Goal: Task Accomplishment & Management: Use online tool/utility

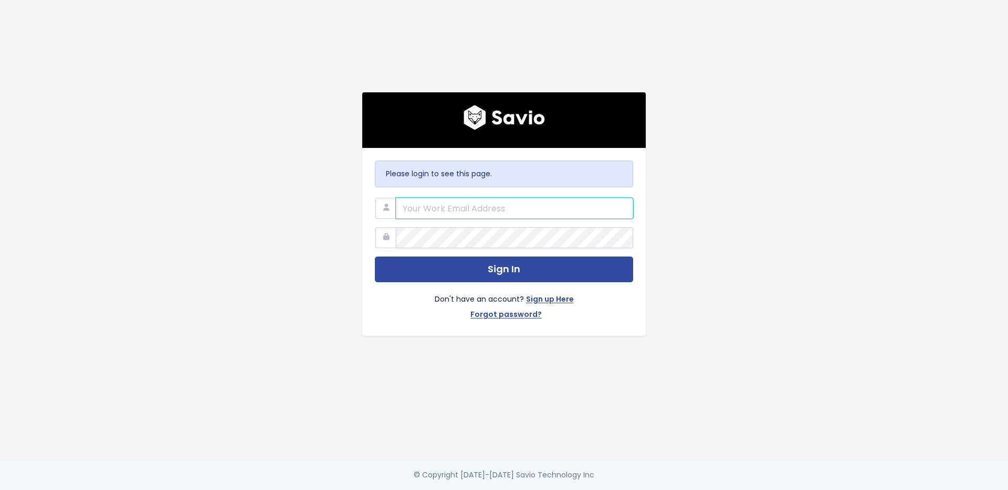
click at [464, 205] on input "email" at bounding box center [514, 208] width 237 height 21
type input "olivia@ohmd.com"
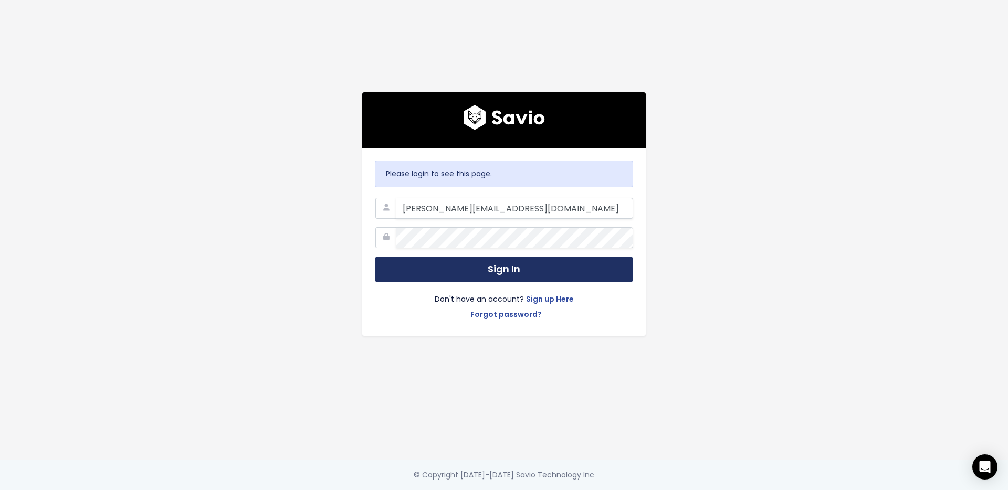
click at [434, 267] on button "Sign In" at bounding box center [504, 270] width 258 height 26
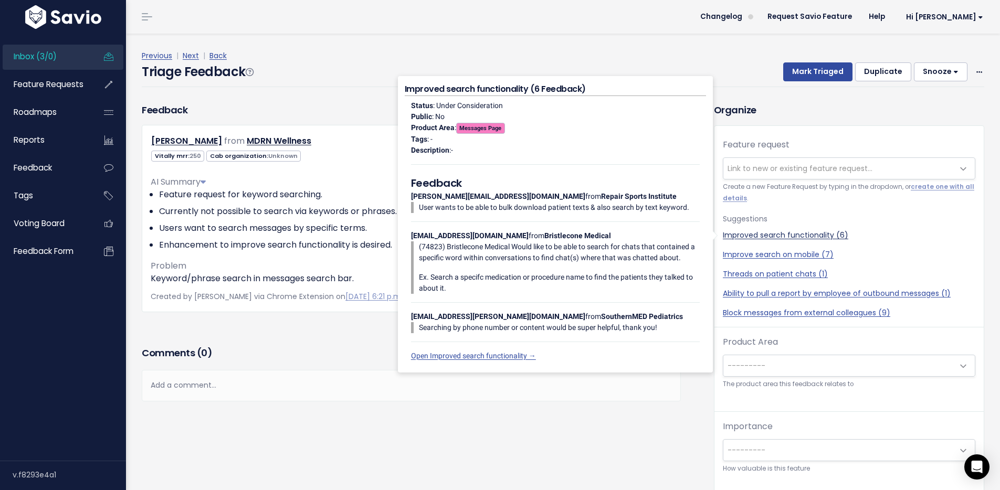
click at [774, 234] on link "Improved search functionality (6)" at bounding box center [849, 235] width 252 height 11
select select "48030"
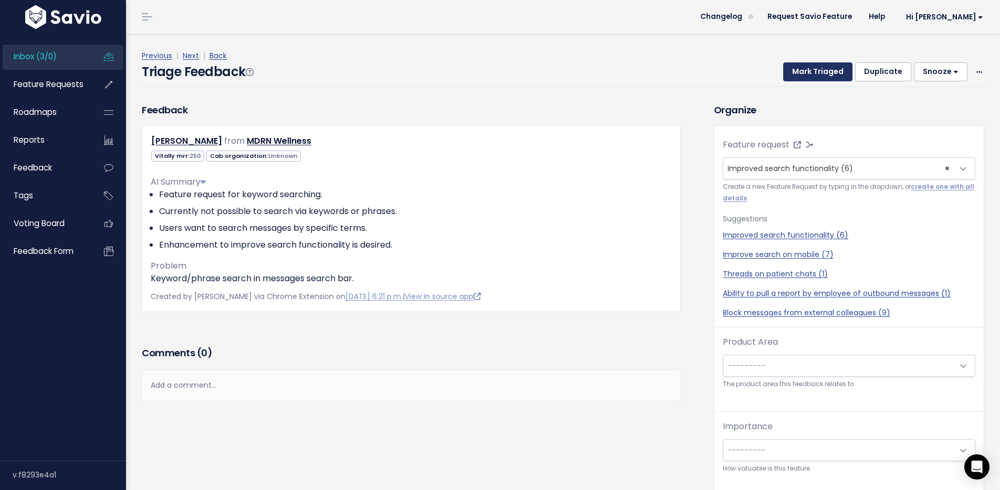
click at [810, 71] on button "Mark Triaged" at bounding box center [817, 71] width 69 height 19
